Goal: Task Accomplishment & Management: Use online tool/utility

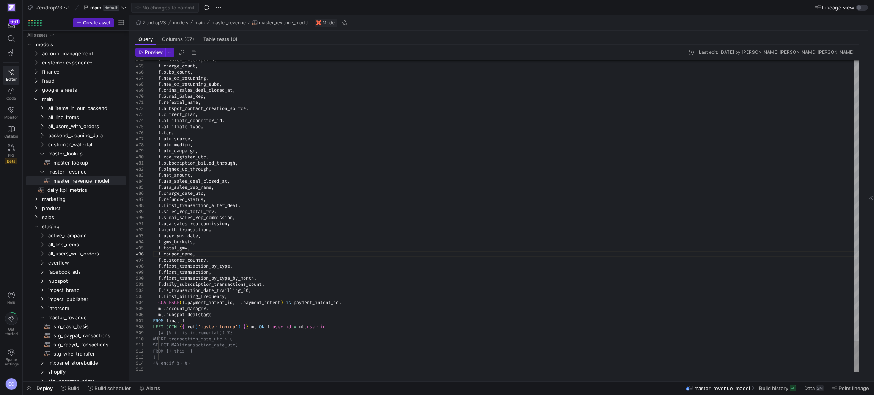
scroll to position [114, 0]
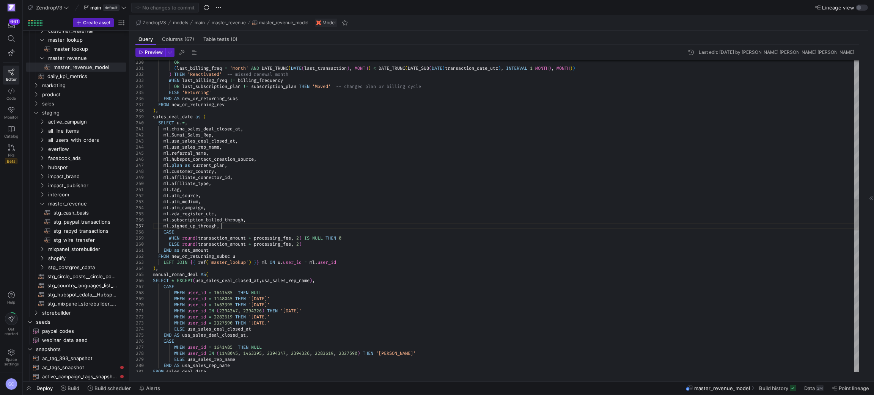
click at [237, 228] on div "FROM sales_deal_date WHEN user_id = 1641485 THEN NULL WHEN user_id IN ( 1148045…" at bounding box center [506, 229] width 707 height 3133
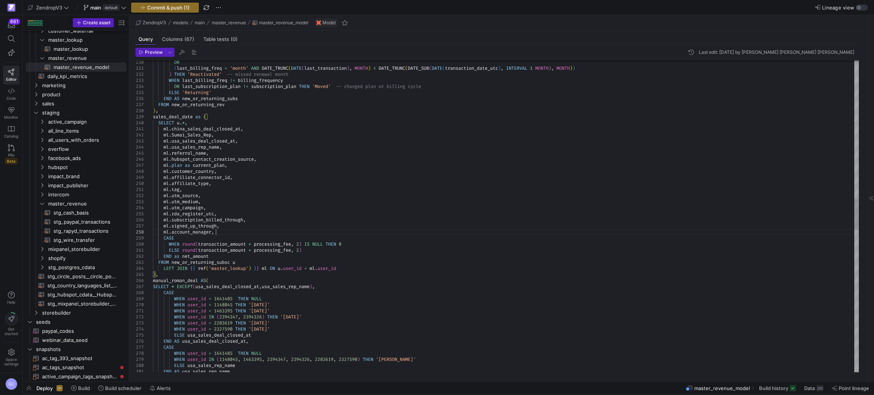
scroll to position [42, 62]
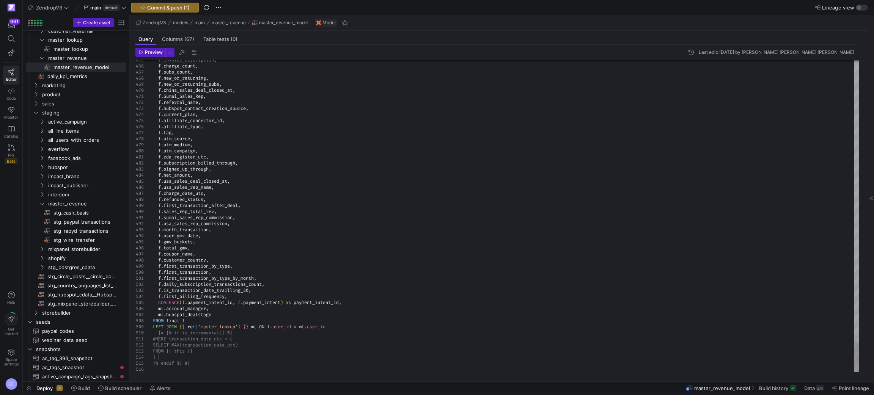
drag, startPoint x: 298, startPoint y: 310, endPoint x: 306, endPoint y: 310, distance: 8.0
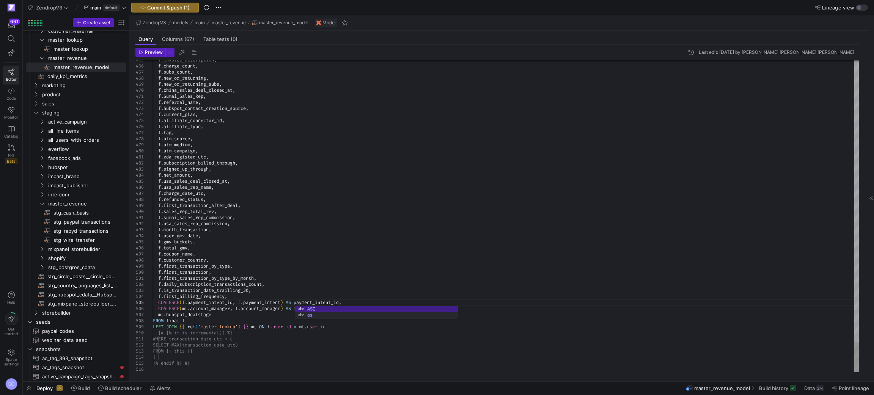
scroll to position [30, 103]
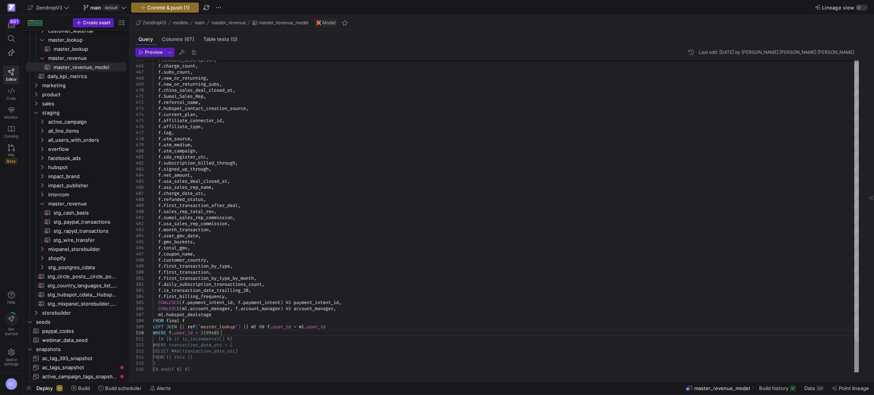
scroll to position [55, 67]
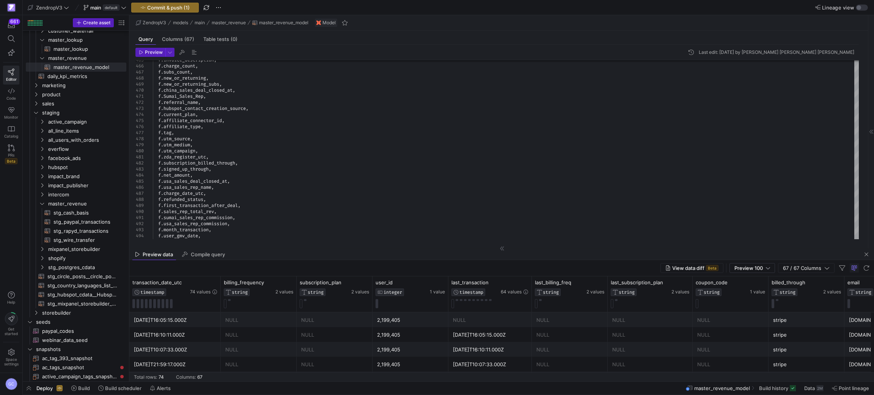
type textarea "f.first_transaction_by_type_by_month, f.daily_subscription_transactions_count, …"
click at [479, 263] on div "View data diff Beta Preview 100 67 / 67 Columns" at bounding box center [501, 268] width 745 height 16
drag, startPoint x: 443, startPoint y: 260, endPoint x: 484, endPoint y: 230, distance: 50.6
click at [479, 230] on as-split "ZendropV3 models main master_revenue master_revenue_model Model Query Columns (…" at bounding box center [501, 198] width 745 height 367
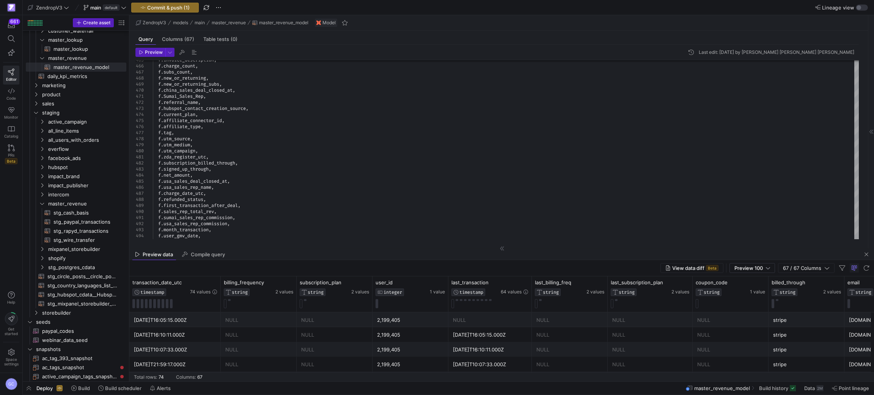
click at [276, 335] on div "NULL" at bounding box center [258, 335] width 67 height 15
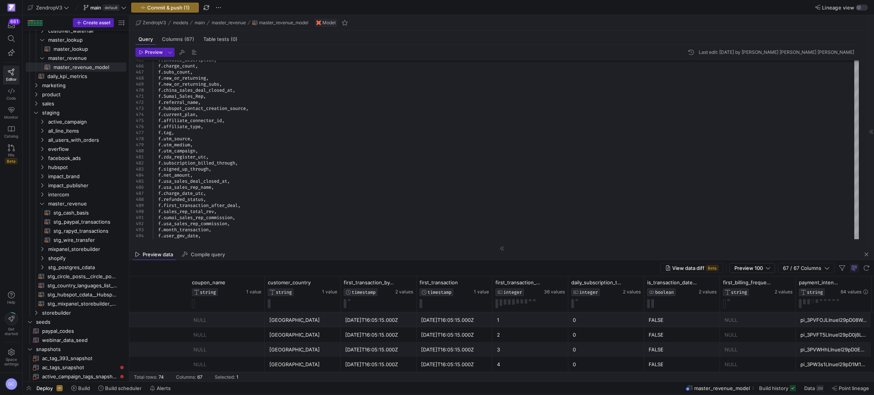
scroll to position [0, 4386]
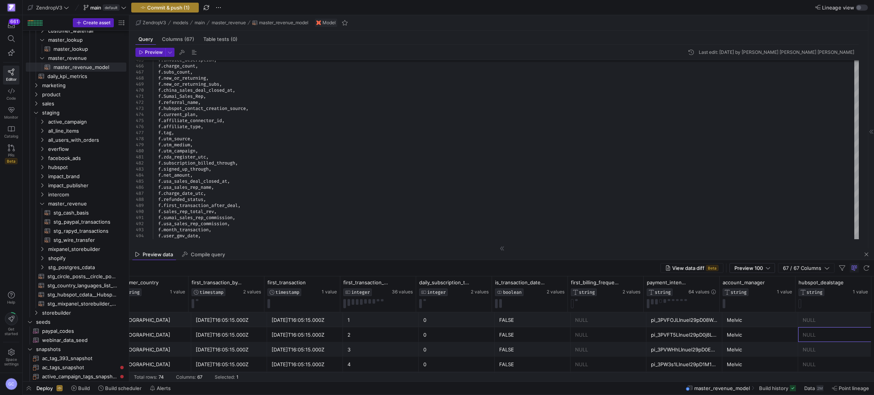
click at [188, 5] on span "Commit & push (1)" at bounding box center [168, 8] width 43 height 6
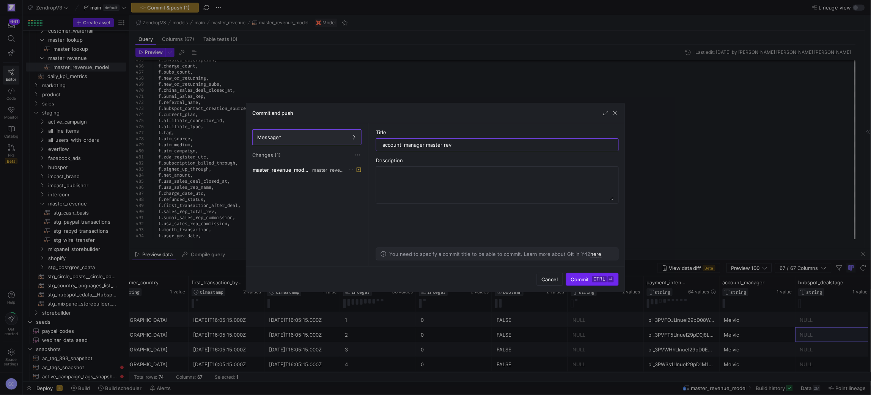
type input "account_manager master rev"
click at [585, 282] on span "Commit ctrl ⏎" at bounding box center [592, 280] width 43 height 6
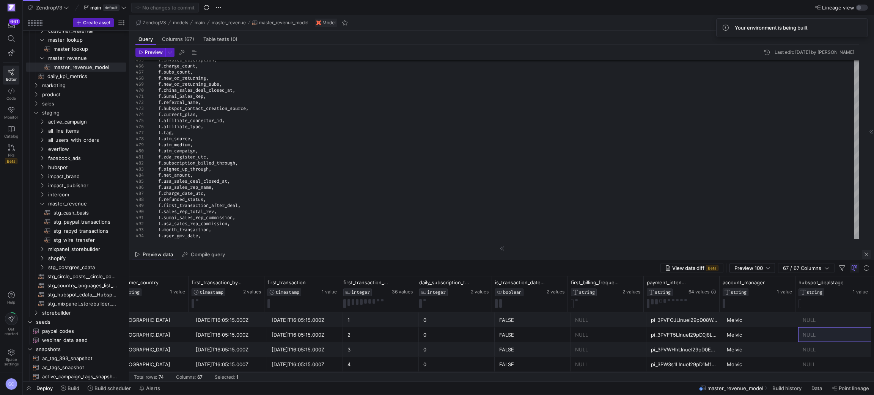
click at [867, 254] on span "button" at bounding box center [866, 254] width 9 height 9
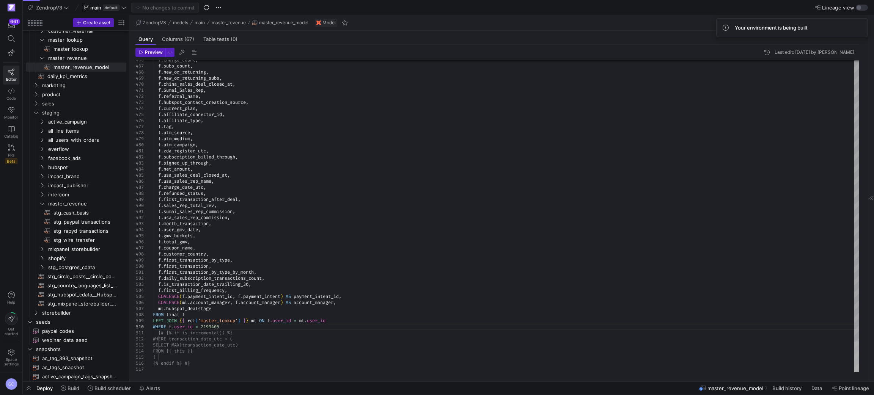
click at [855, 362] on div at bounding box center [857, 357] width 5 height 31
drag, startPoint x: 228, startPoint y: 328, endPoint x: 150, endPoint y: 324, distance: 78.7
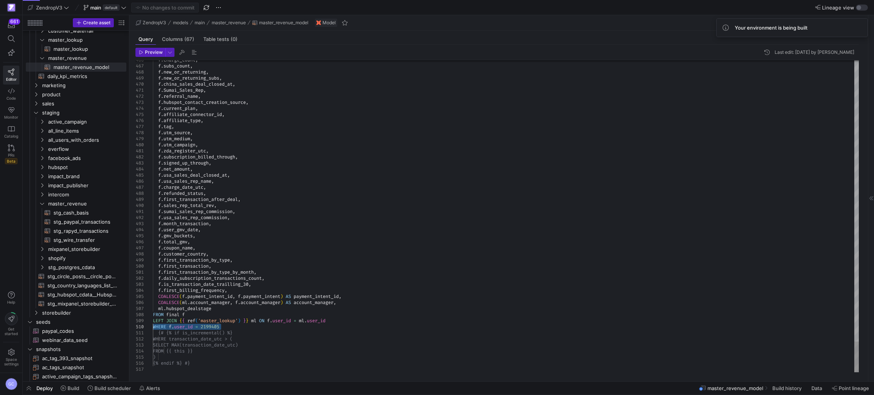
drag, startPoint x: 225, startPoint y: 329, endPoint x: 146, endPoint y: 329, distance: 78.6
type textarea "f.first_transaction_by_type_by_month, f.daily_subscription_transactions_count, …"
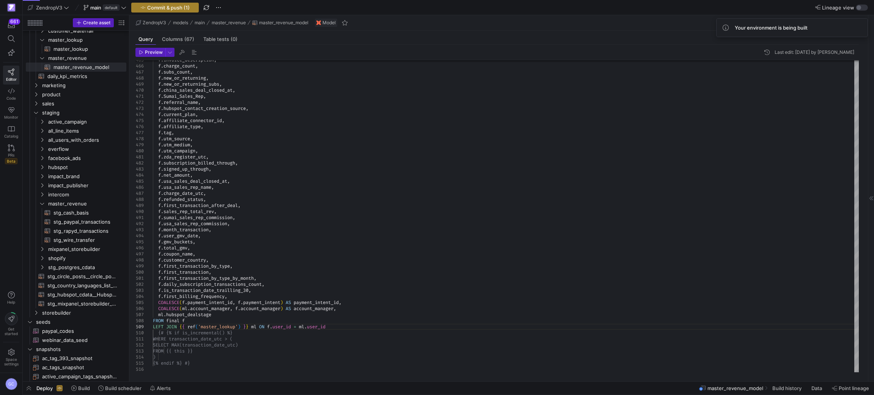
click at [170, 3] on span "button" at bounding box center [165, 7] width 67 height 9
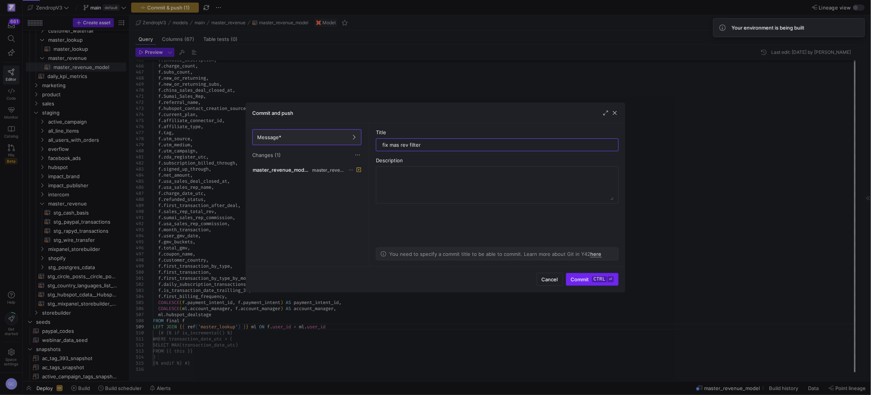
type input "fix mas rev filter"
click at [595, 278] on kbd "ctrl" at bounding box center [599, 280] width 15 height 6
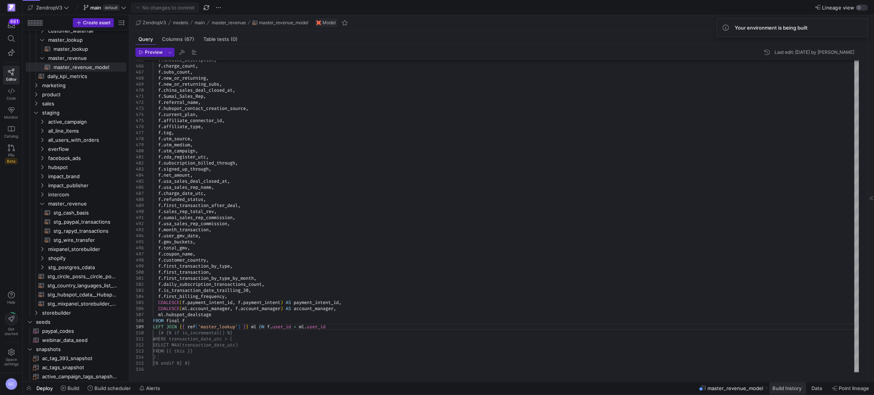
click at [786, 392] on span at bounding box center [788, 389] width 37 height 12
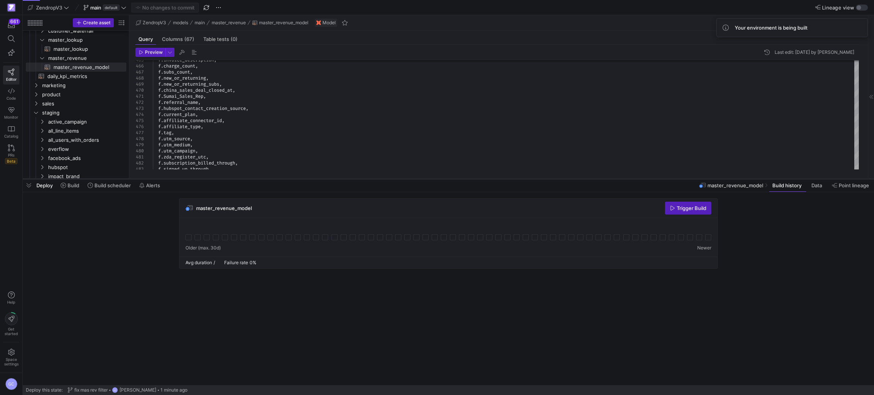
drag, startPoint x: 575, startPoint y: 257, endPoint x: 566, endPoint y: 170, distance: 87.3
click at [566, 178] on div at bounding box center [449, 179] width 852 height 3
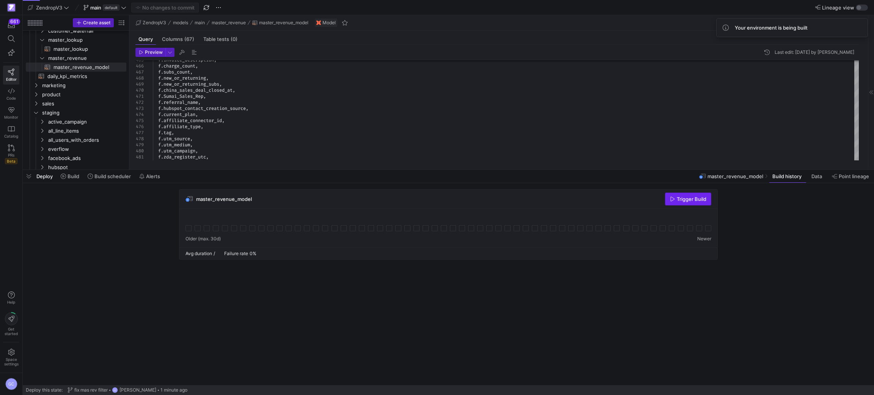
click at [667, 194] on span "button" at bounding box center [689, 199] width 46 height 12
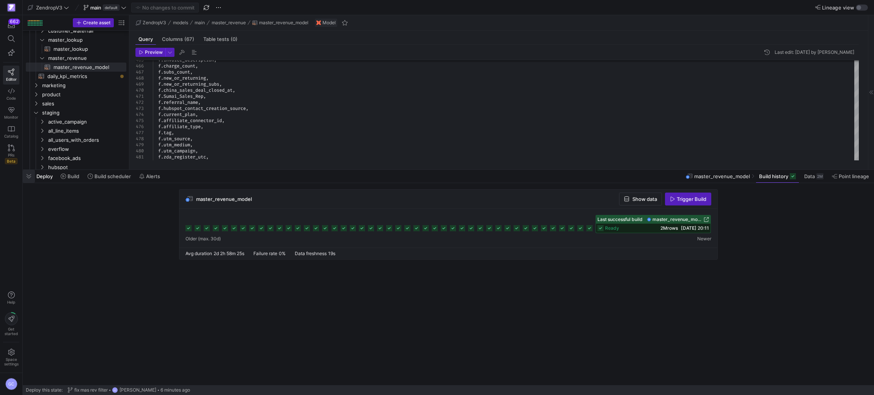
click at [32, 175] on span "button" at bounding box center [29, 176] width 12 height 13
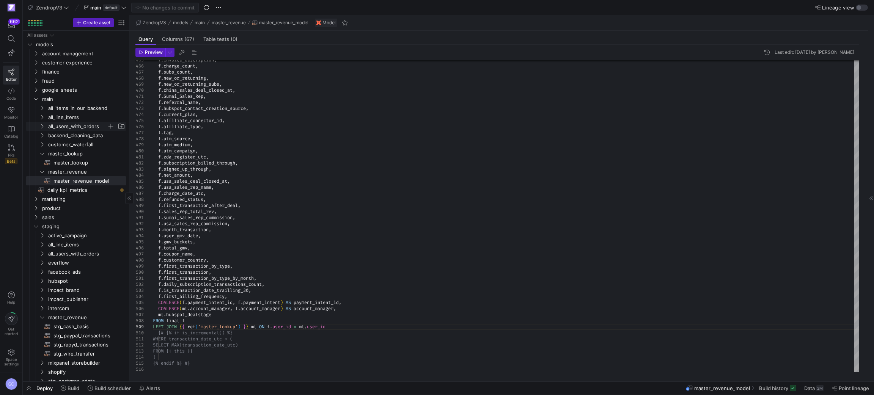
click at [45, 124] on y42-icon "Press SPACE to select this row." at bounding box center [42, 126] width 6 height 6
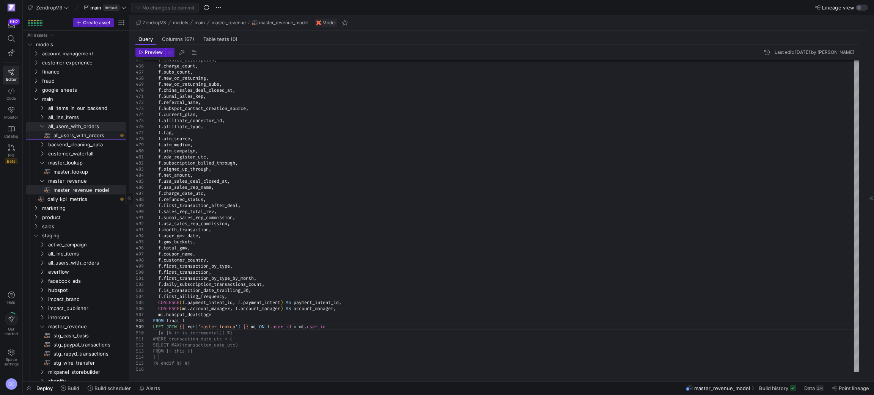
click at [78, 132] on span "all_users_with_orders​​​​​​​​​​" at bounding box center [86, 135] width 64 height 9
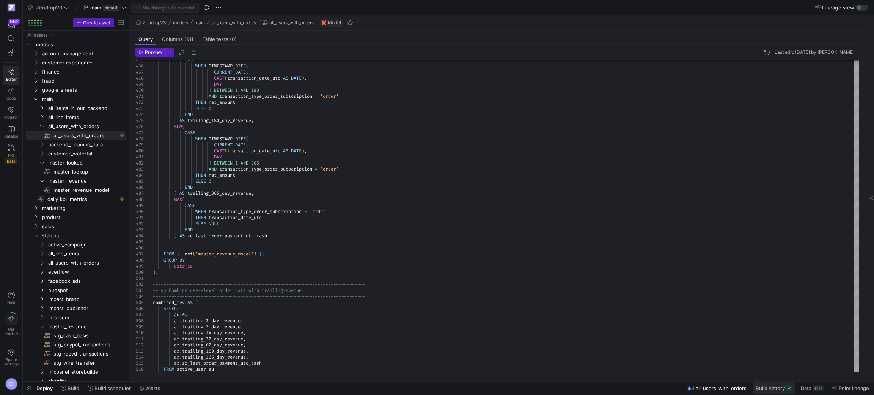
click at [775, 391] on span "Build history" at bounding box center [770, 389] width 29 height 6
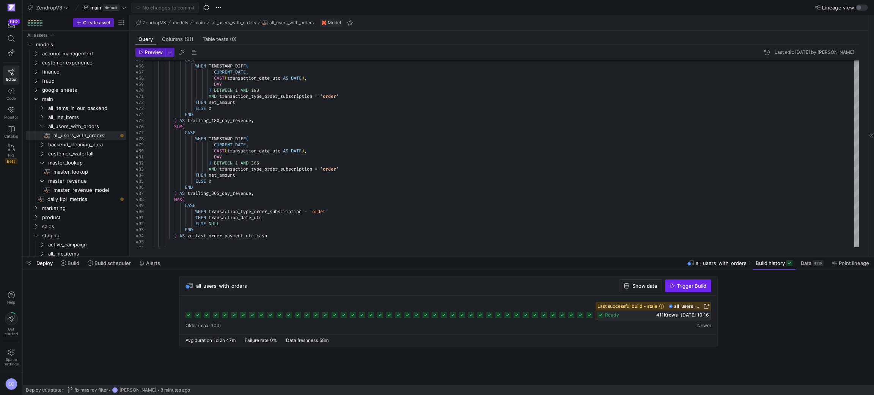
click at [682, 287] on span "Trigger Build" at bounding box center [692, 286] width 30 height 6
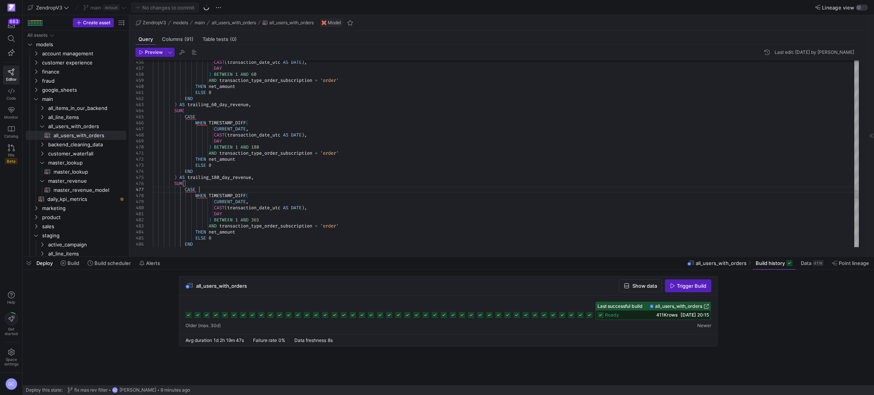
type textarea "ELSE 0 END ) AS trailing_60_day_revenue, SUM( CASE WHEN TIMESTAMP_DIFF( CURRENT…"
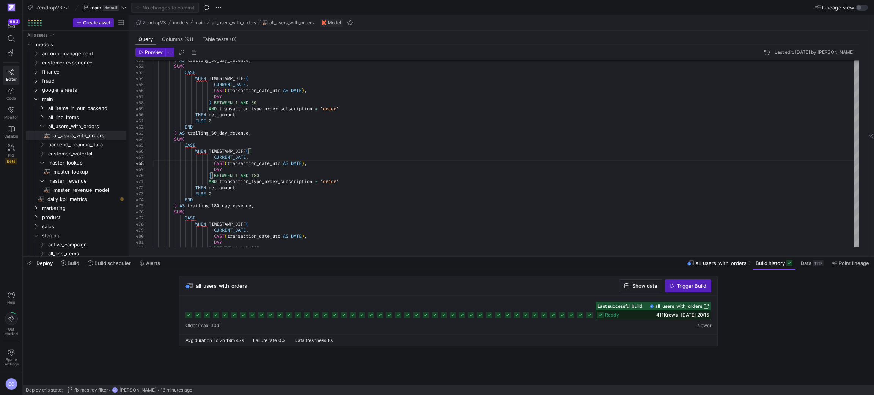
click at [783, 307] on div "all_users_with_orders Show data Trigger Build" at bounding box center [447, 313] width 849 height 75
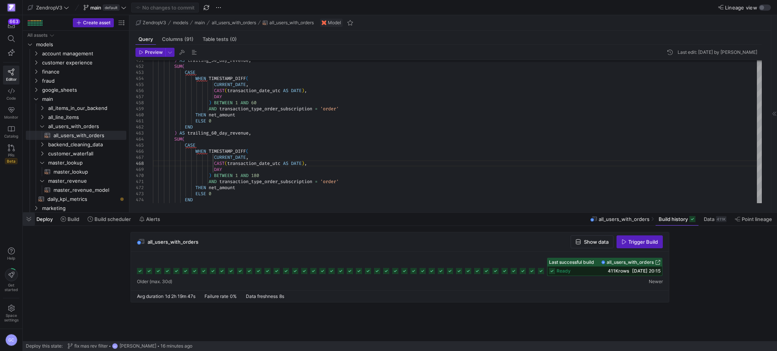
click at [26, 219] on span "button" at bounding box center [29, 219] width 12 height 13
